Goal: Task Accomplishment & Management: Use online tool/utility

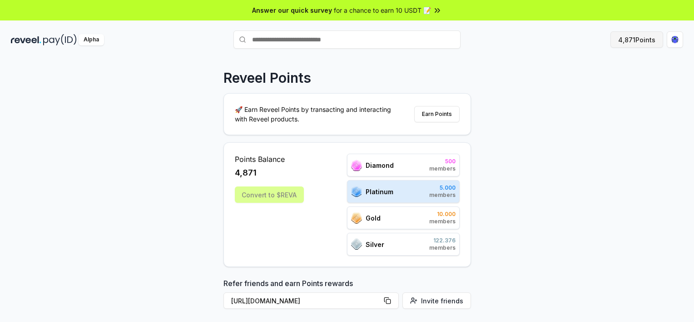
click at [632, 40] on button "4,871 Points" at bounding box center [637, 39] width 53 height 16
click at [258, 195] on div "Convert to $REVA" at bounding box center [269, 194] width 69 height 16
click at [439, 119] on button "Earn Points" at bounding box center [436, 114] width 45 height 16
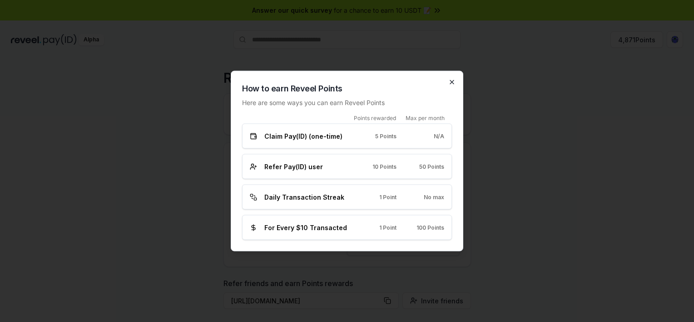
click at [450, 81] on icon "button" at bounding box center [451, 82] width 7 height 7
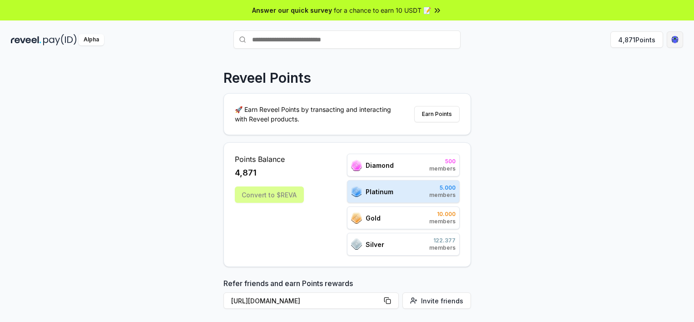
click at [678, 38] on html "Answer our quick survey for a chance to earn 10 USDT 📝 Alpha 4,871 Points Revee…" at bounding box center [347, 161] width 694 height 322
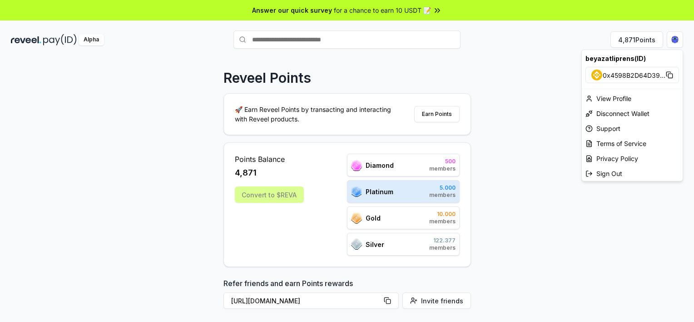
click at [458, 58] on html "Answer our quick survey for a chance to earn 10 USDT 📝 Alpha 4,871 Points Revee…" at bounding box center [347, 161] width 694 height 322
